Goal: Task Accomplishment & Management: Use online tool/utility

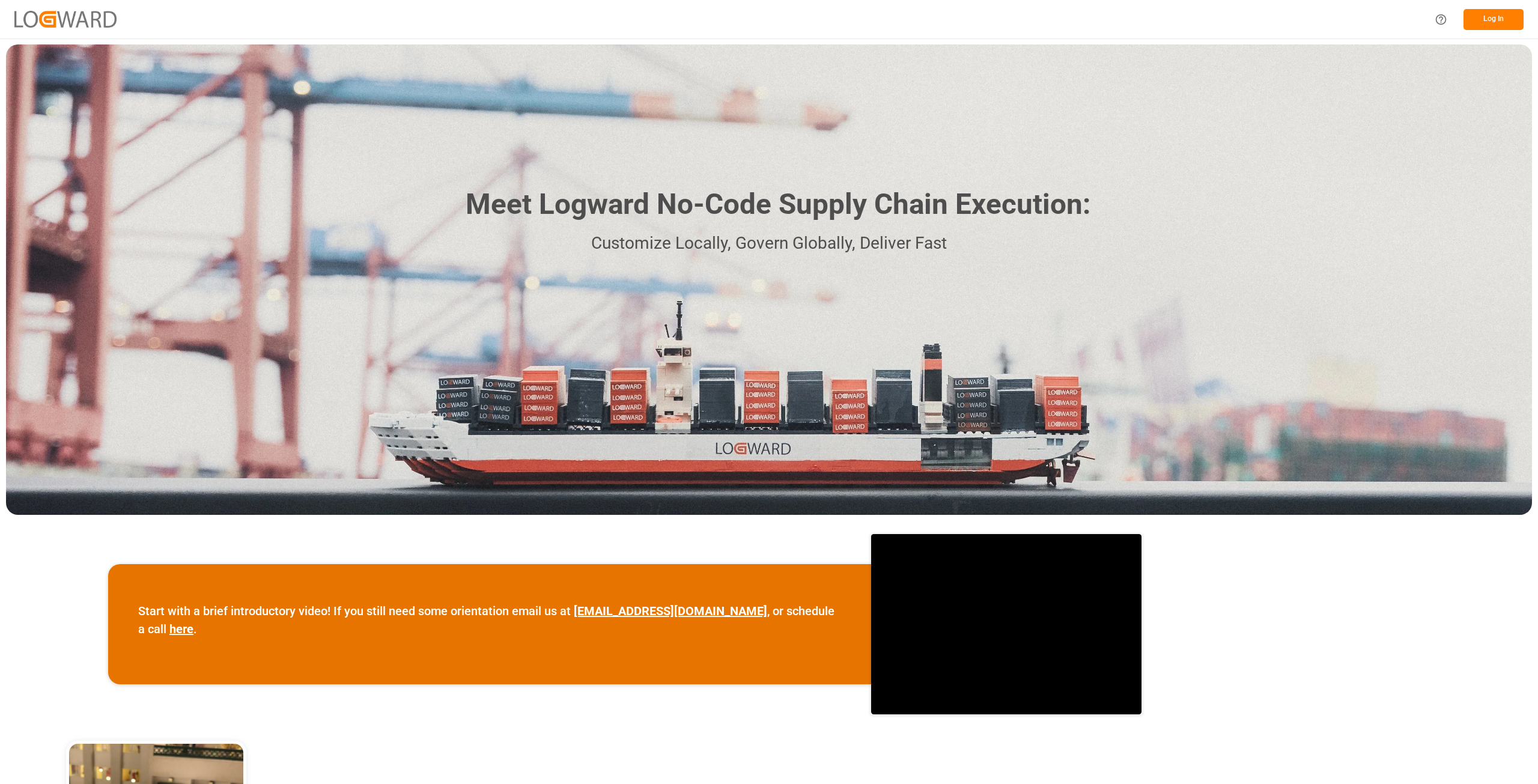
click at [1504, 12] on button "Log In" at bounding box center [1493, 19] width 60 height 21
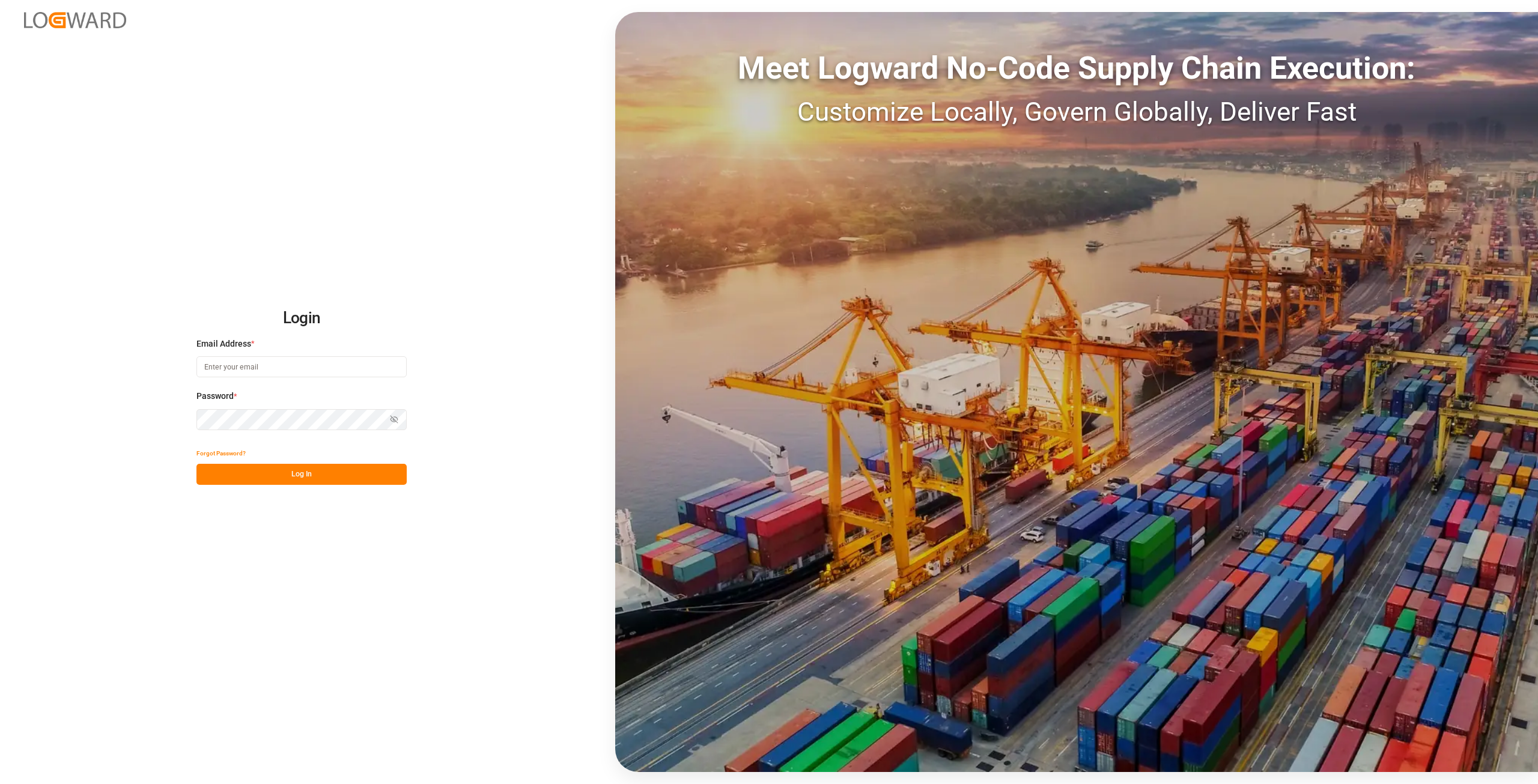
click at [290, 365] on input at bounding box center [301, 366] width 210 height 21
click at [229, 368] on input at bounding box center [301, 366] width 210 height 21
type input "[PERSON_NAME][EMAIL_ADDRESS][DOMAIN_NAME]"
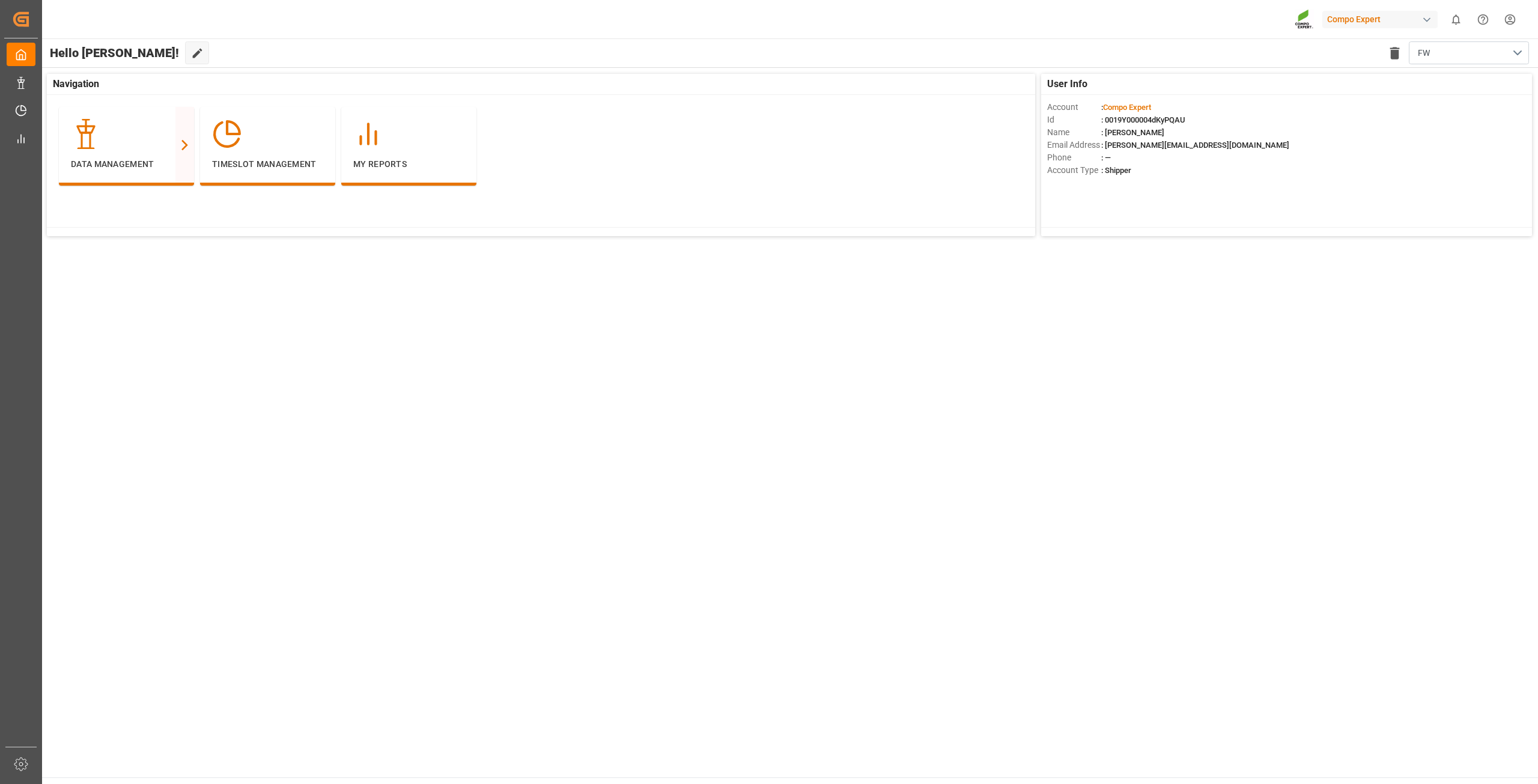
click at [114, 293] on main "Hello [PERSON_NAME]! Edit Cockpit Delete template FW User Info Account : Compo …" at bounding box center [789, 408] width 1497 height 739
click at [254, 134] on div "Freight Booking" at bounding box center [264, 132] width 66 height 15
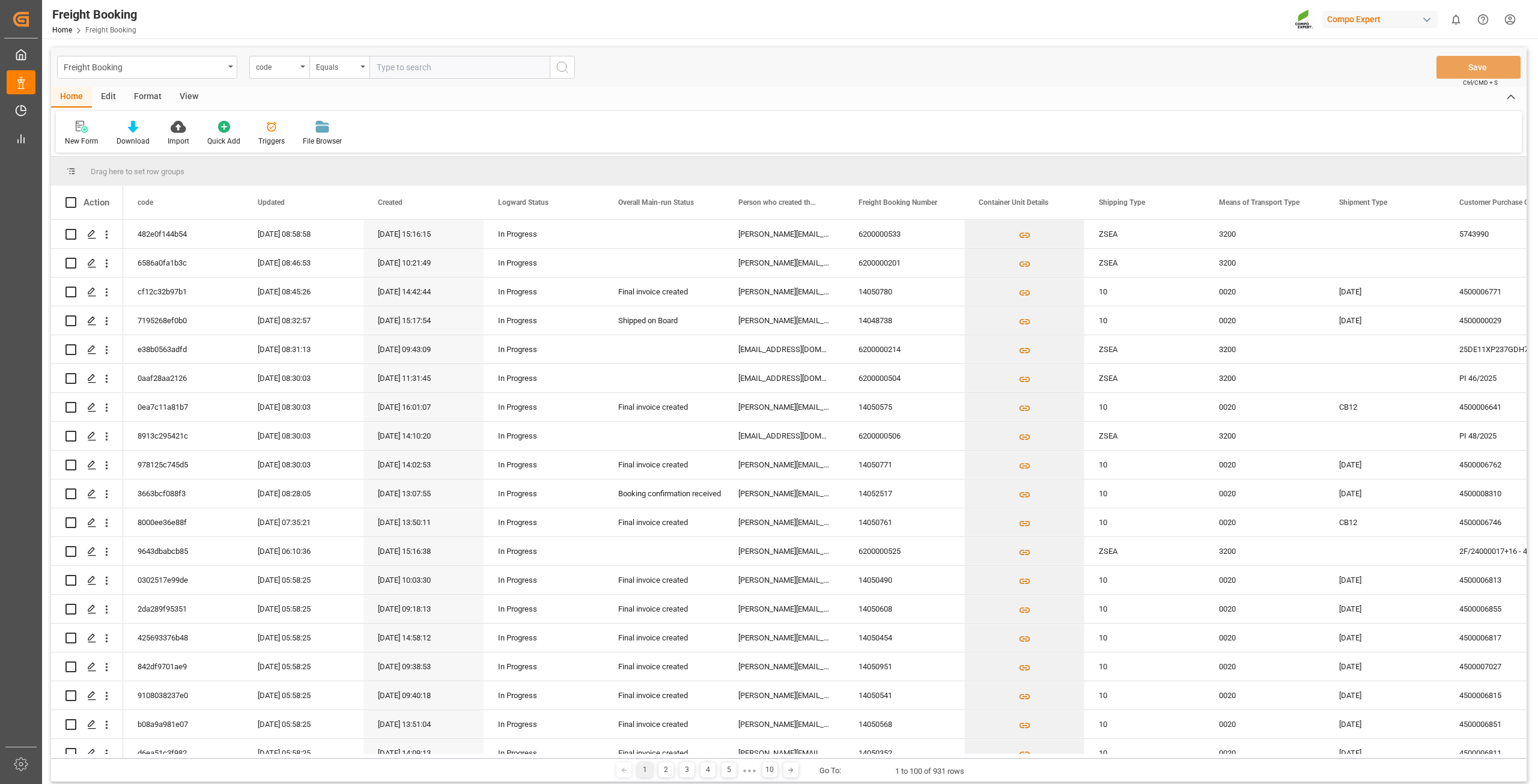
click at [292, 55] on div "Freight Booking code Equals Save Ctrl/CMD + S" at bounding box center [788, 67] width 1475 height 40
click at [288, 66] on div "code" at bounding box center [276, 66] width 41 height 14
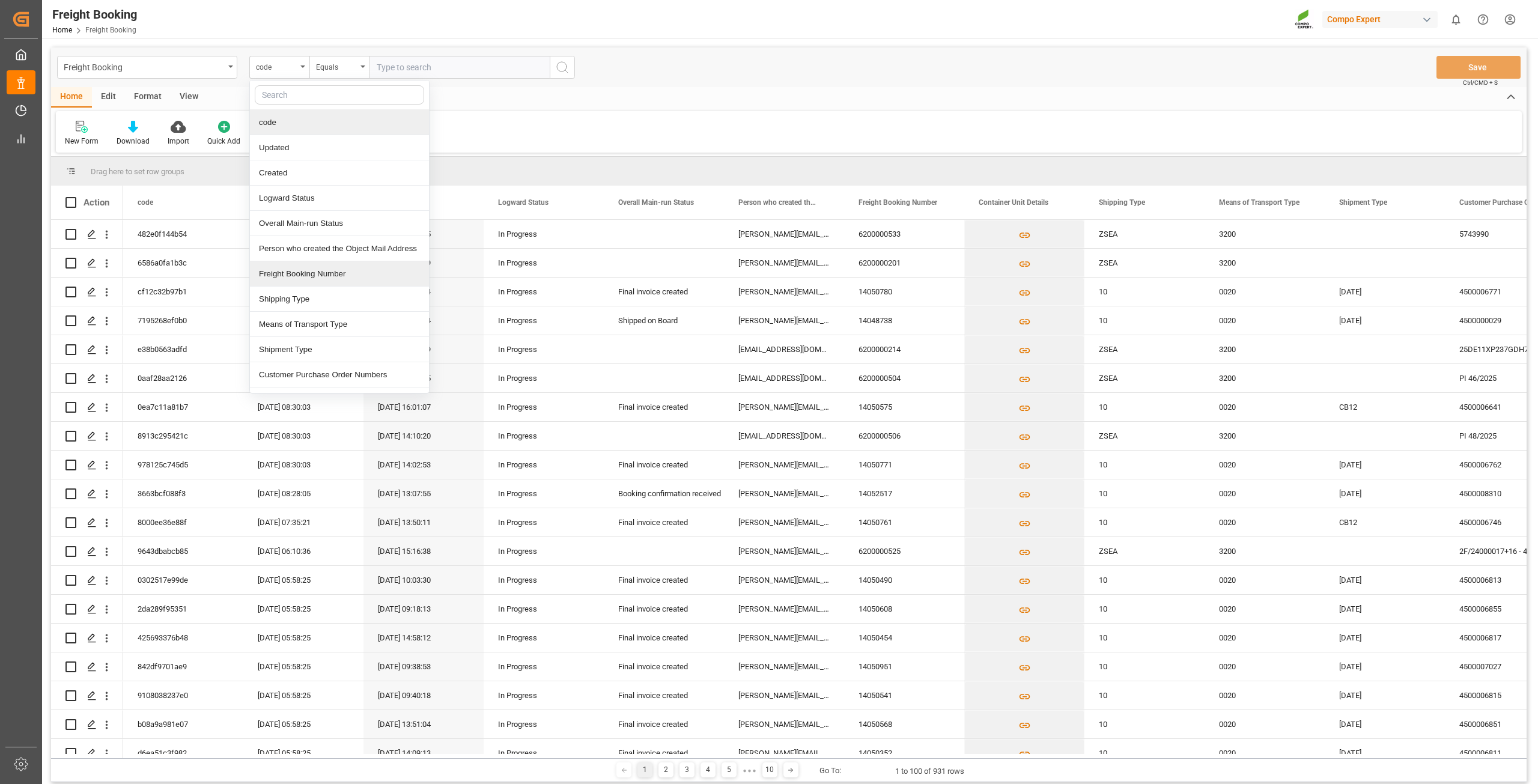
click at [331, 270] on div "Freight Booking Number" at bounding box center [339, 274] width 179 height 26
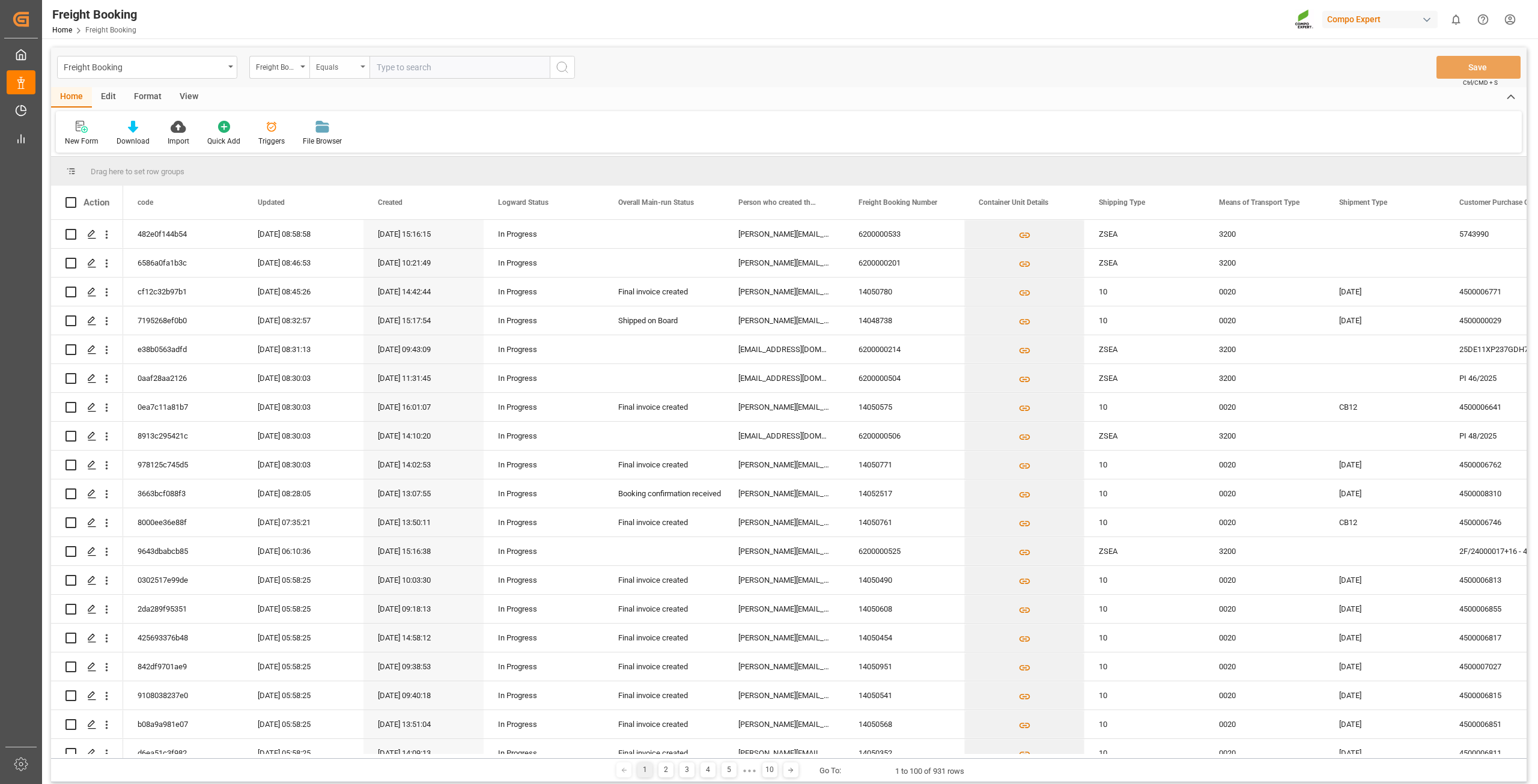
click at [343, 74] on div "Equals" at bounding box center [340, 68] width 60 height 23
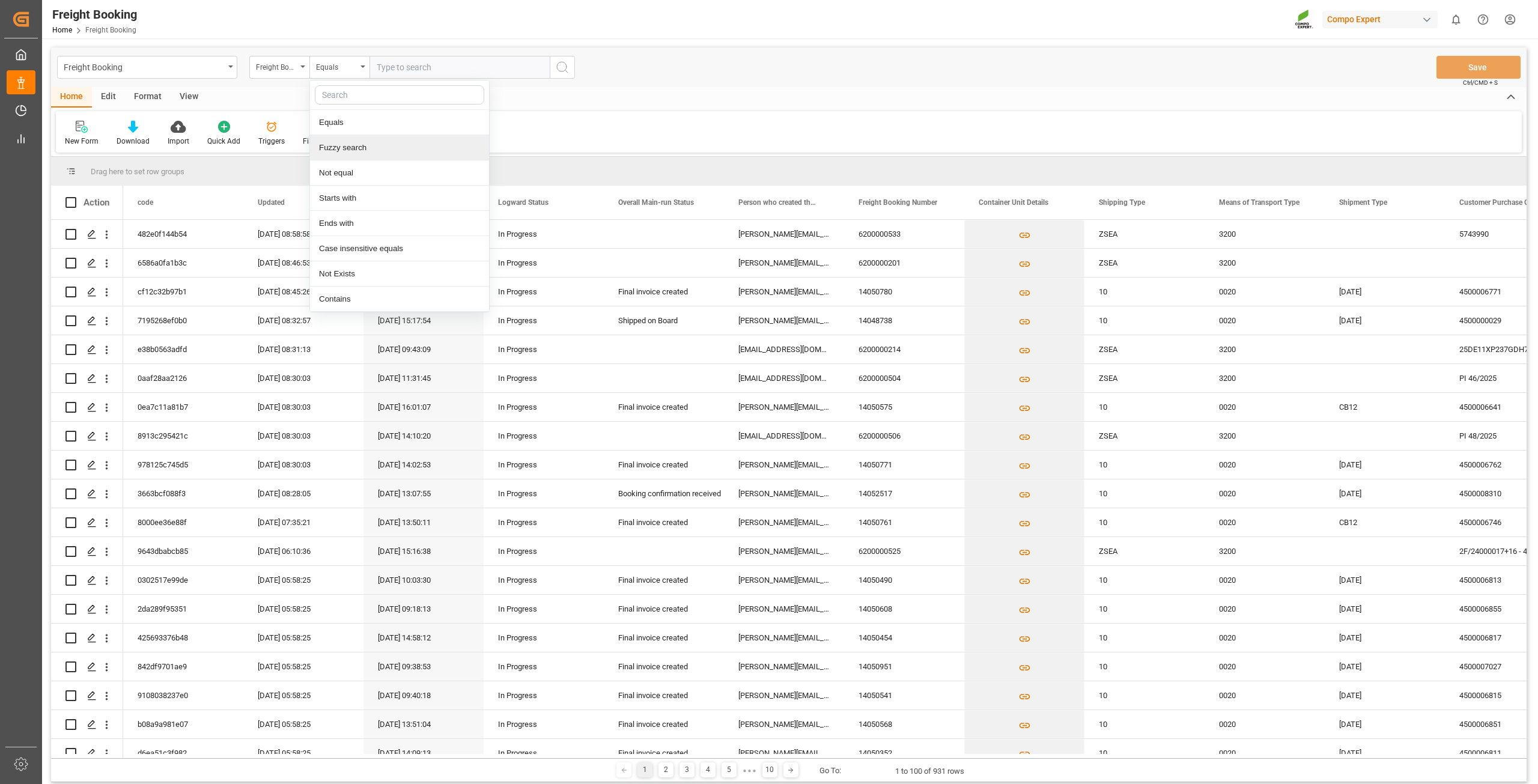
click at [363, 149] on div "Fuzzy search" at bounding box center [400, 148] width 179 height 26
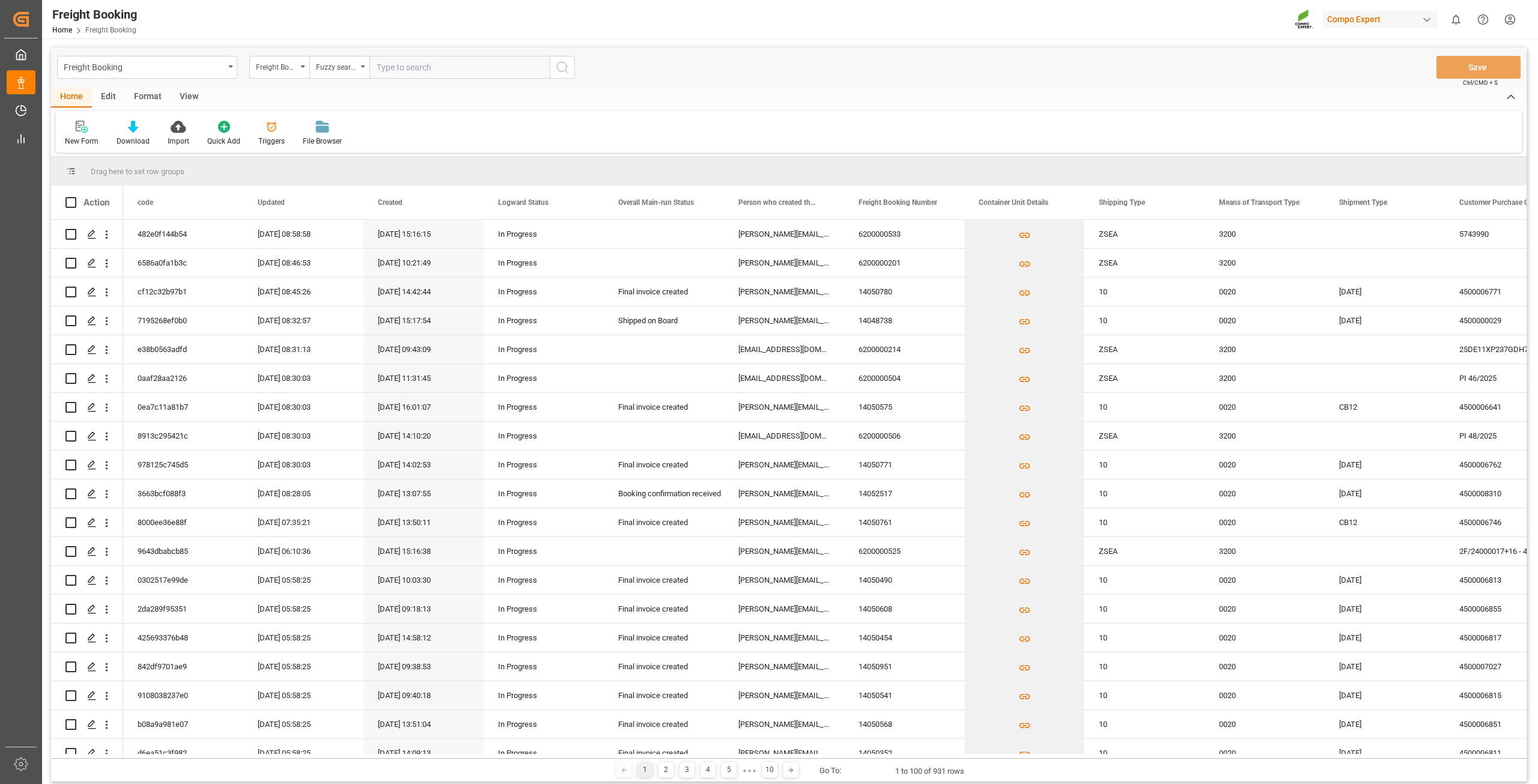
click at [431, 67] on input "text" at bounding box center [460, 68] width 180 height 23
type input "6200000475"
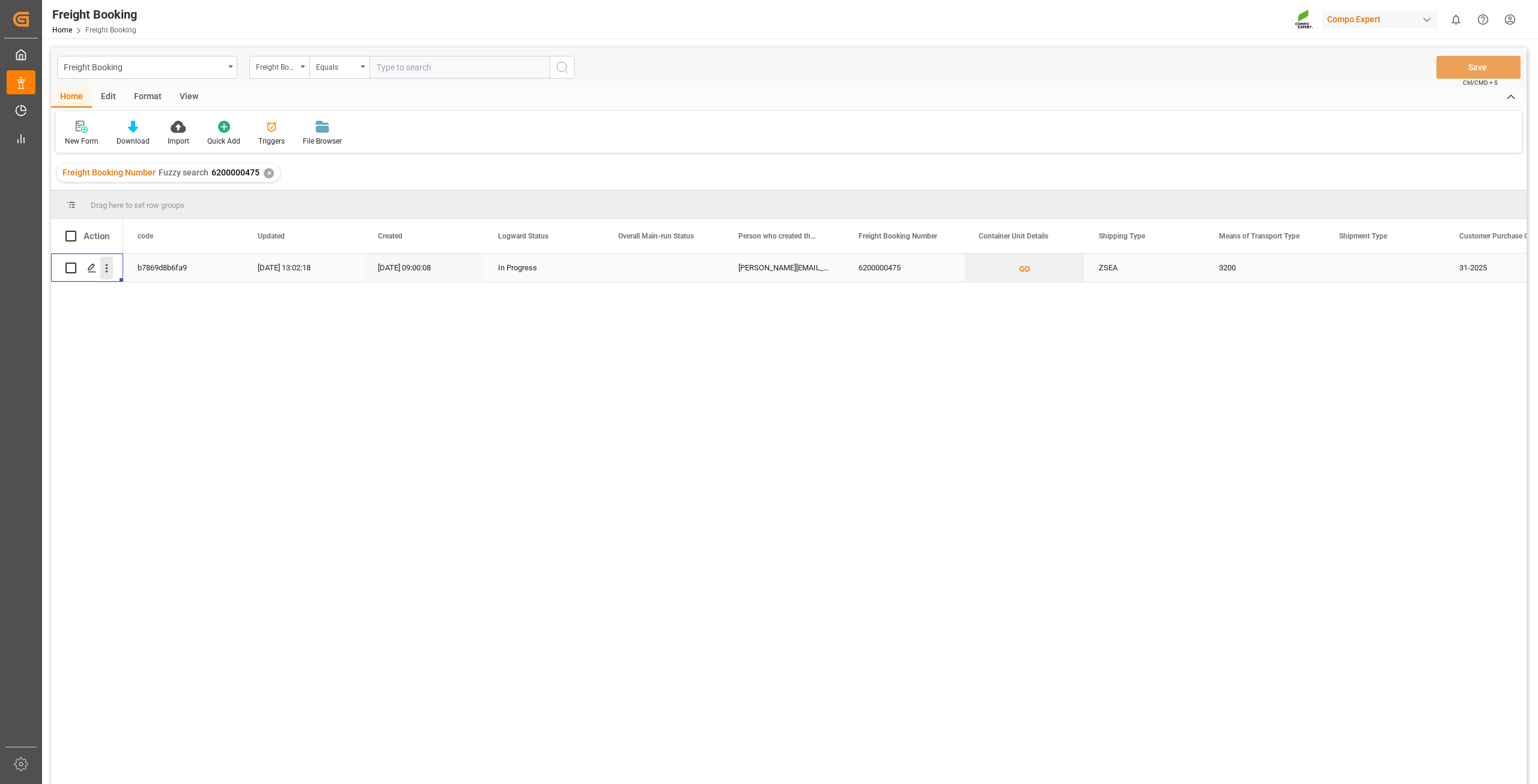
click at [104, 274] on icon "open menu" at bounding box center [107, 268] width 13 height 13
click at [143, 284] on div "Open in new tab" at bounding box center [175, 294] width 148 height 26
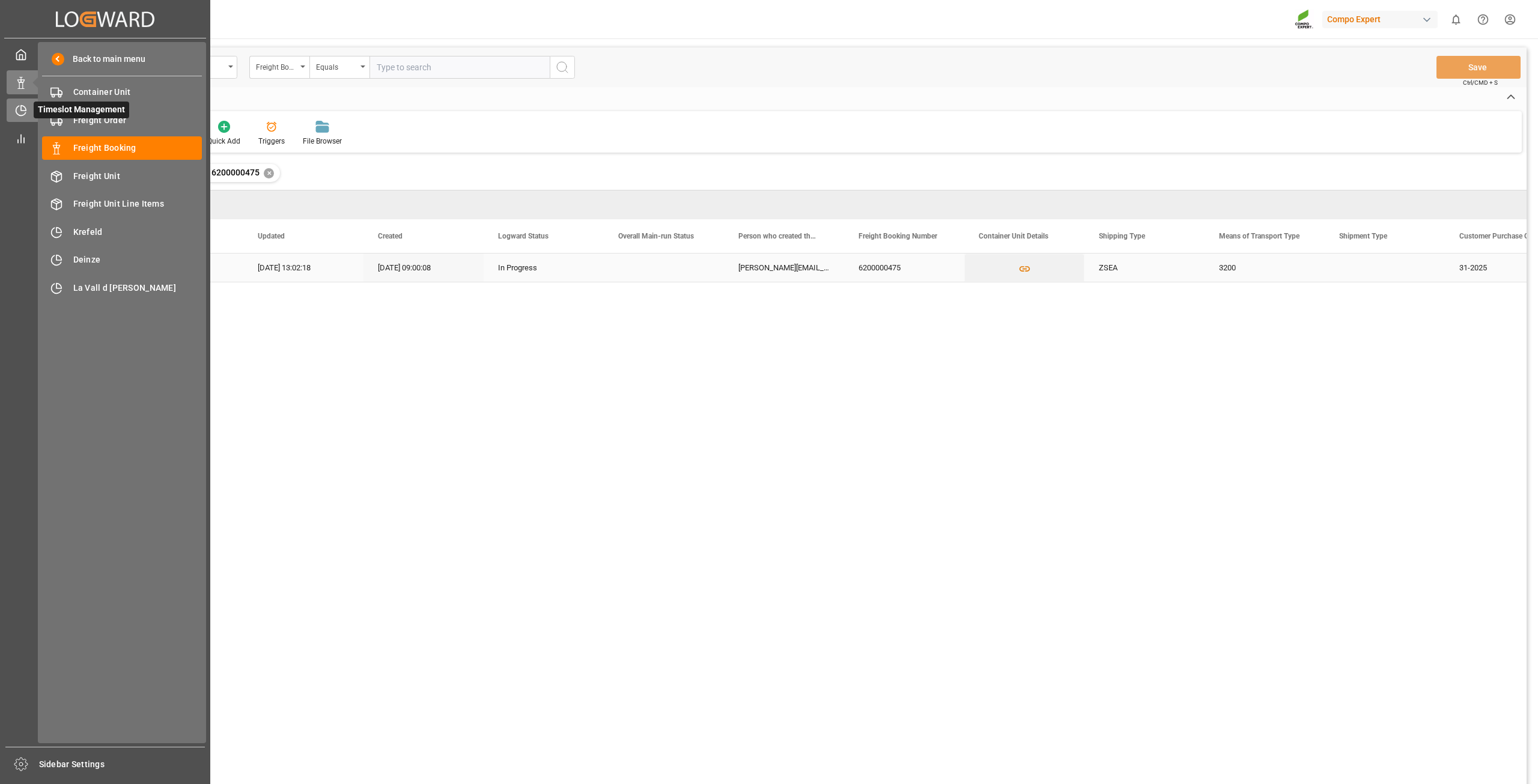
click at [20, 117] on icon at bounding box center [21, 110] width 12 height 12
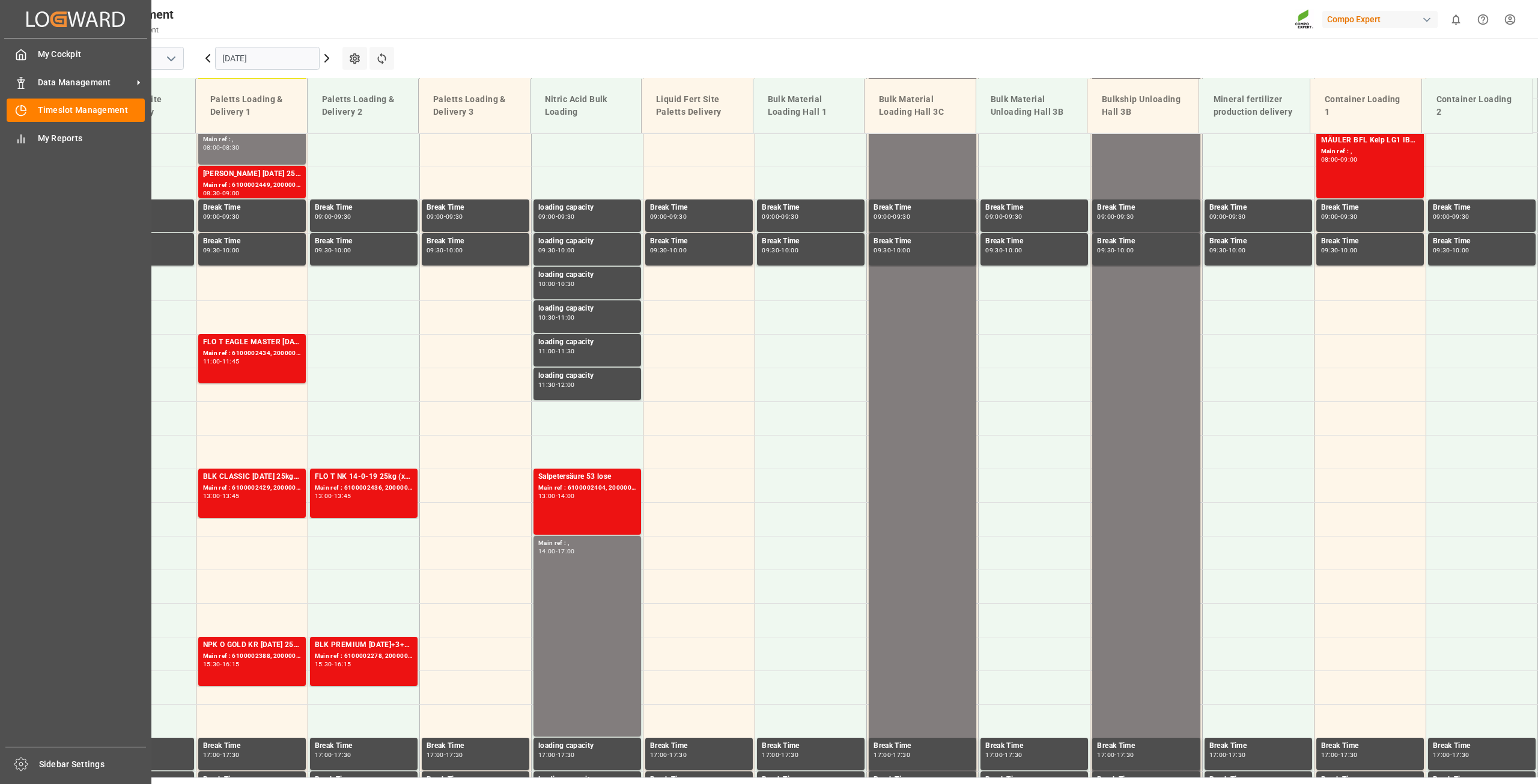
scroll to position [543, 0]
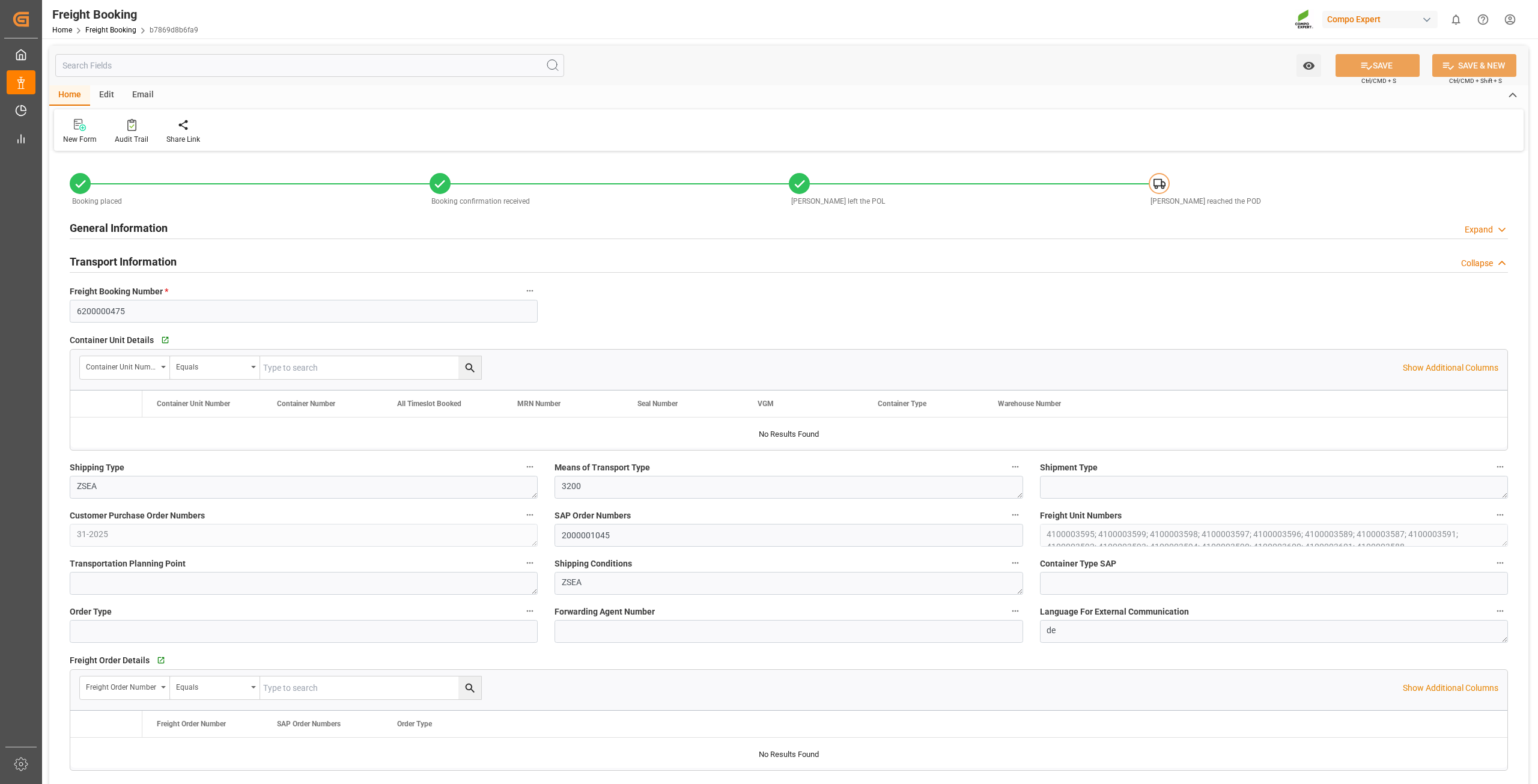
type input "Hapag Lloyd"
type input "Hapag Lloyd Aktiengesellschaft"
type input "9777589"
type input "BEANR"
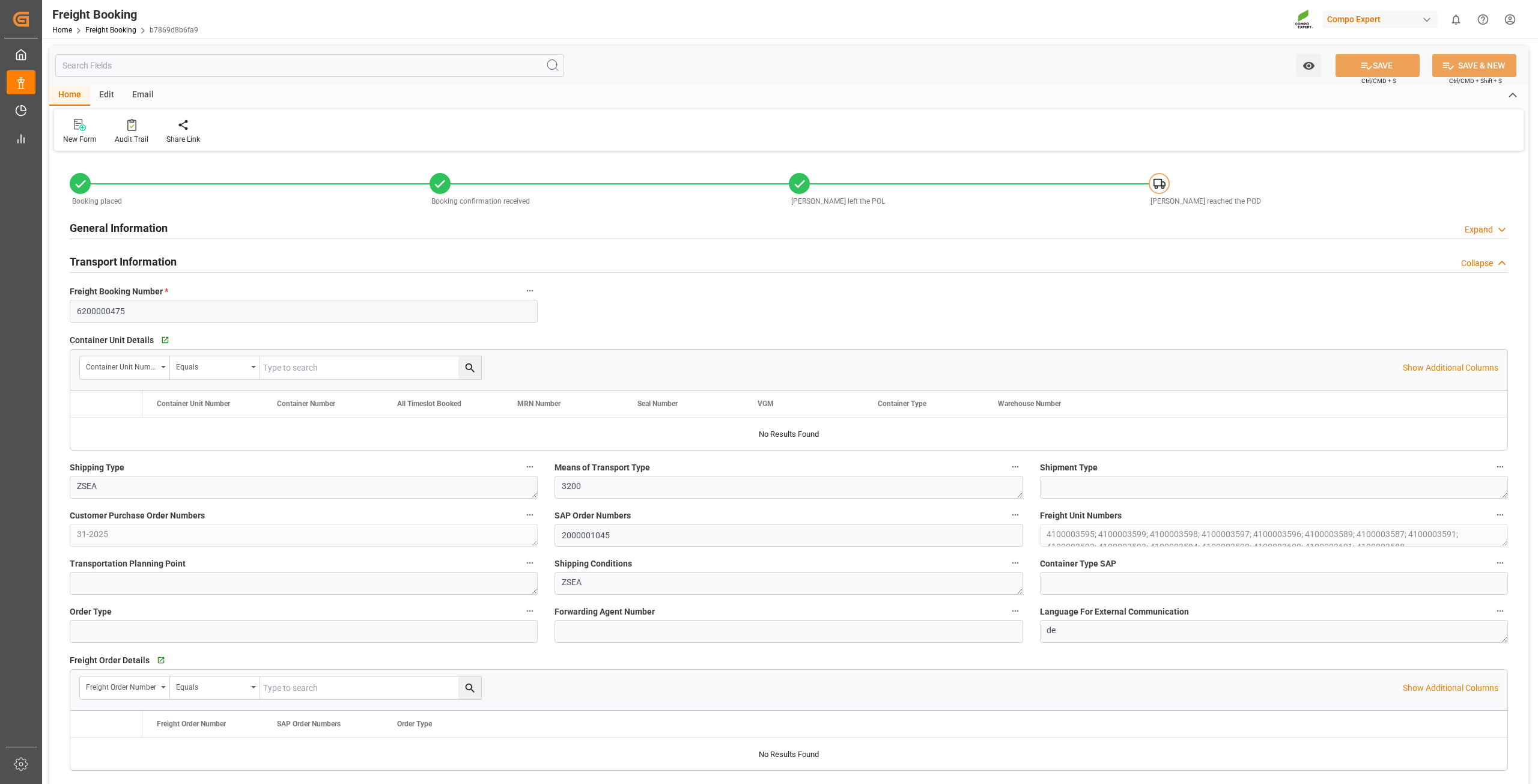
type input "ECPSJ"
type input "0"
type input "768500"
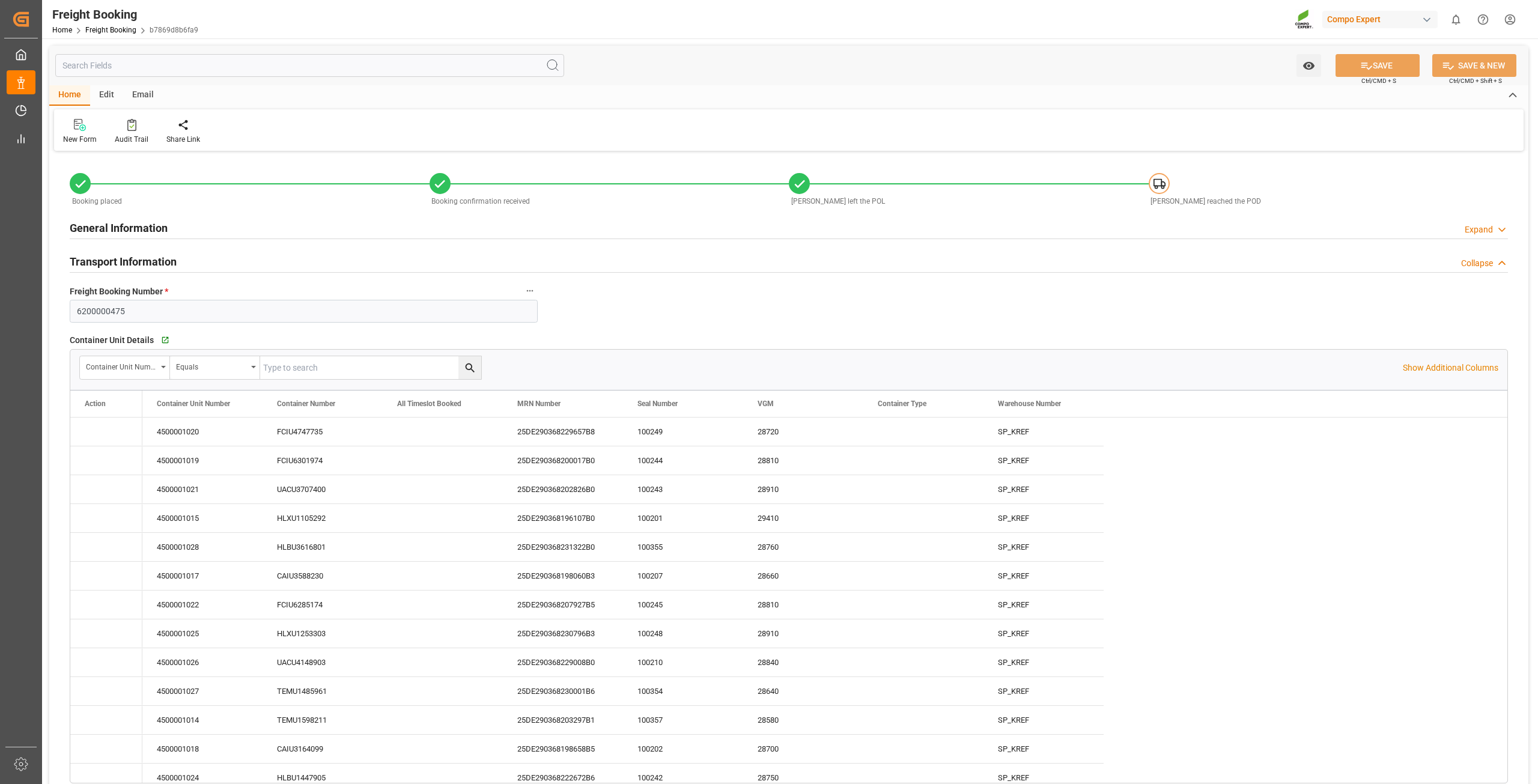
type input "05.09.2025 01:00"
type input "11.09.2025 01:00"
type input "06.10.2025 08:00"
type input "11.09.2025 22:00"
type input "14.10.2025 08:00"
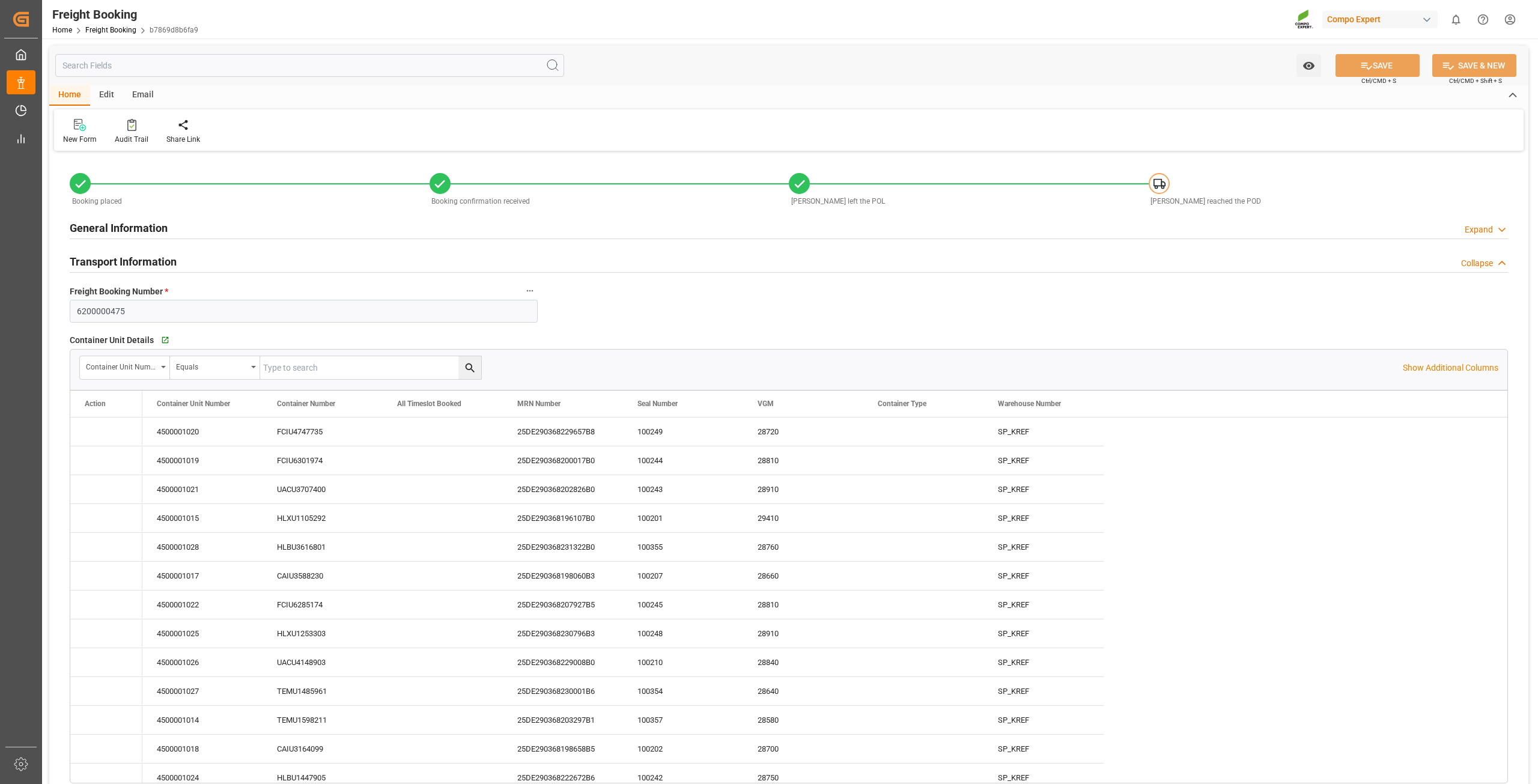
type input "12.09.2025"
type input "14.08.2025 09:00"
type input "14.08.2025 09:01"
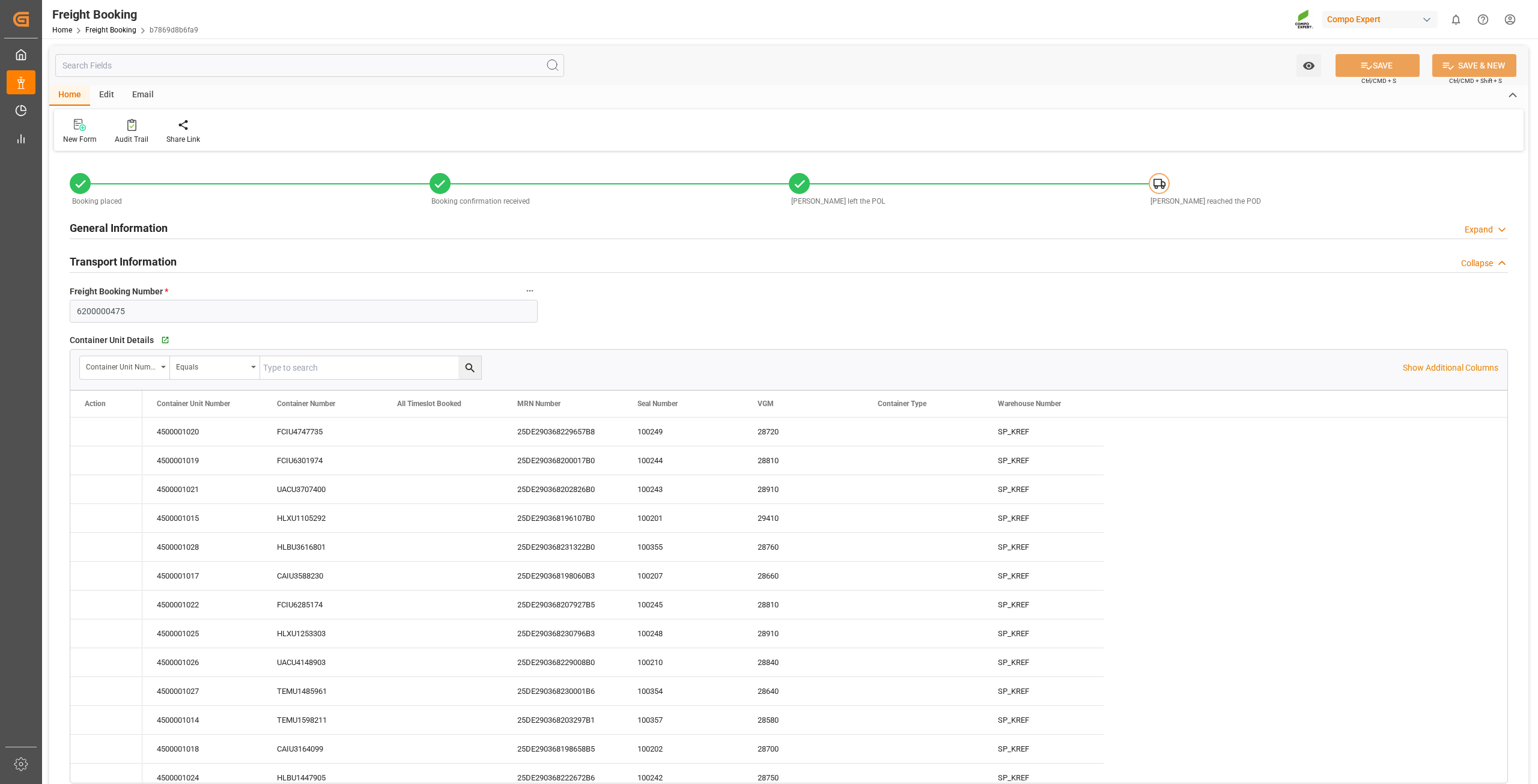
type input "03.09.2025 13:20"
type input "05.09.2025 12:08"
